Goal: Find specific page/section: Find specific page/section

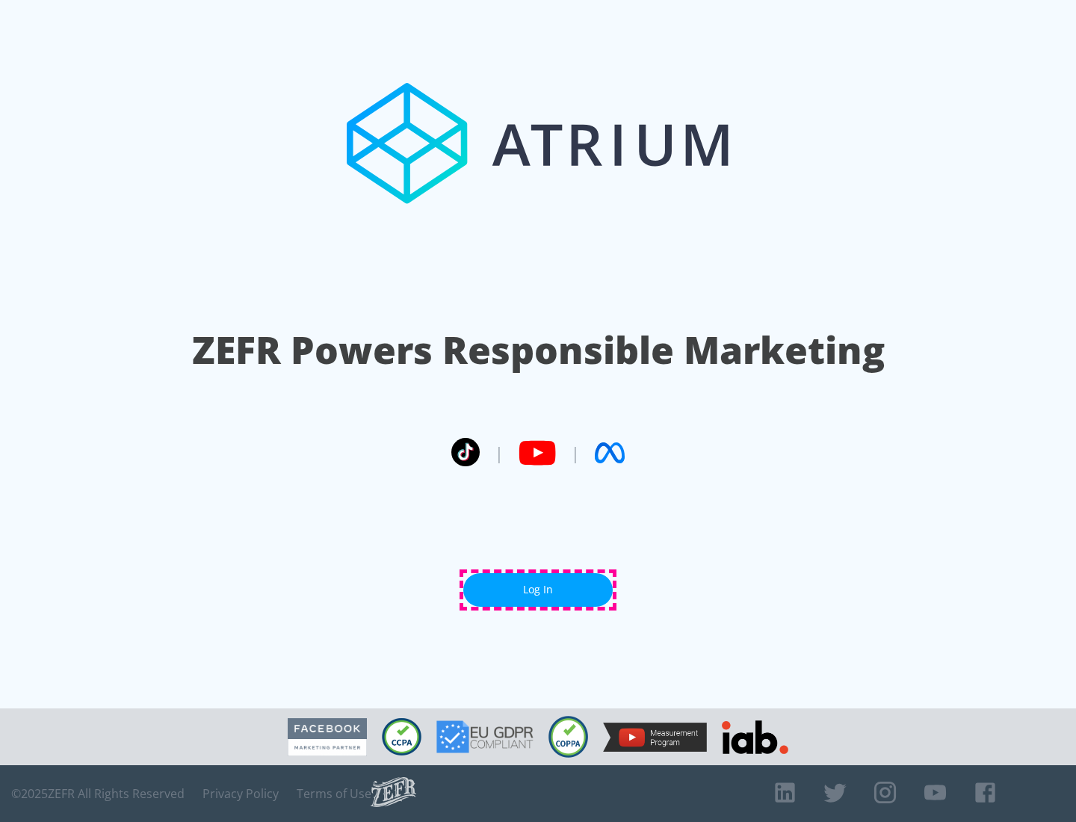
click at [538, 589] on link "Log In" at bounding box center [537, 590] width 149 height 34
